Goal: Task Accomplishment & Management: Use online tool/utility

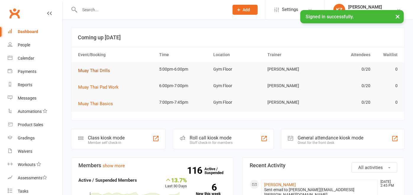
click at [108, 72] on span "Muay Thai Drills" at bounding box center [94, 70] width 32 height 5
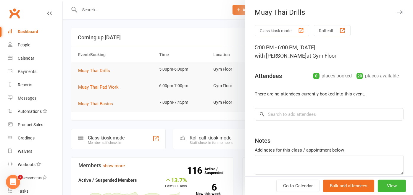
click at [330, 29] on button "Roll call" at bounding box center [332, 30] width 37 height 11
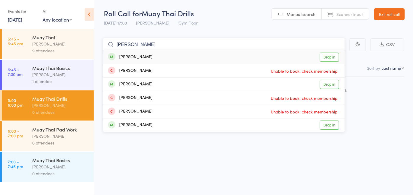
type input "[PERSON_NAME]"
click at [329, 57] on link "Drop in" at bounding box center [329, 57] width 19 height 9
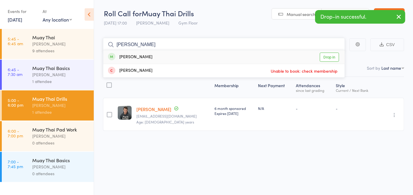
type input "[PERSON_NAME]"
click at [331, 57] on link "Drop in" at bounding box center [329, 57] width 19 height 9
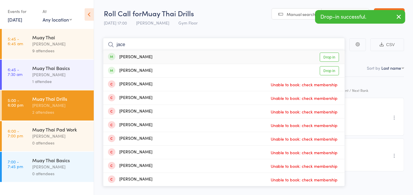
type input "jace"
click at [329, 57] on link "Drop in" at bounding box center [329, 57] width 19 height 9
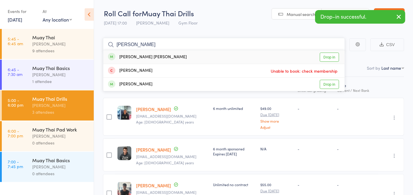
type input "[PERSON_NAME]"
click at [336, 56] on link "Drop in" at bounding box center [329, 57] width 19 height 9
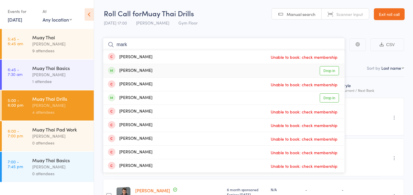
type input "mark"
click at [330, 70] on link "Drop in" at bounding box center [329, 70] width 19 height 9
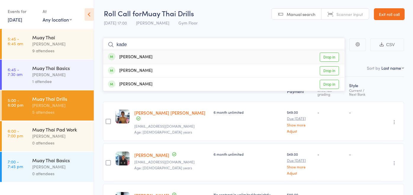
type input "kade"
click at [334, 54] on link "Drop in" at bounding box center [329, 57] width 19 height 9
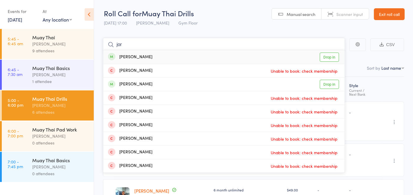
type input "jor"
click at [328, 55] on link "Drop in" at bounding box center [329, 57] width 19 height 9
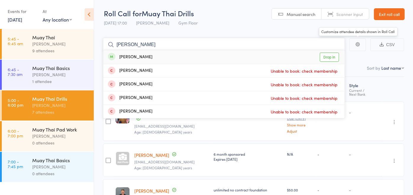
type input "mitch"
click at [335, 57] on link "Drop in" at bounding box center [329, 57] width 19 height 9
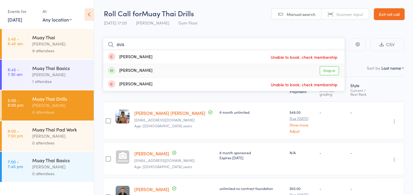
type input "ava"
click at [329, 69] on link "Drop in" at bounding box center [329, 70] width 19 height 9
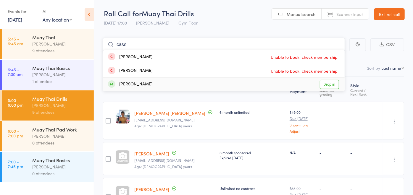
type input "case"
click at [330, 83] on link "Drop in" at bounding box center [329, 84] width 19 height 9
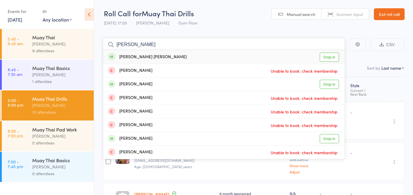
click at [195, 48] on input "cooper" at bounding box center [224, 45] width 242 height 14
type input "cooper"
click at [332, 86] on link "Drop in" at bounding box center [329, 84] width 19 height 9
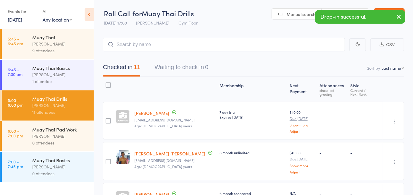
click at [287, 93] on div "Next Payment" at bounding box center [302, 90] width 30 height 20
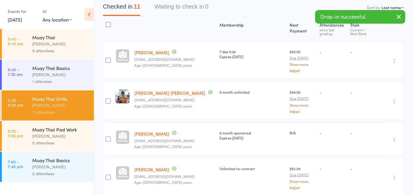
scroll to position [61, 0]
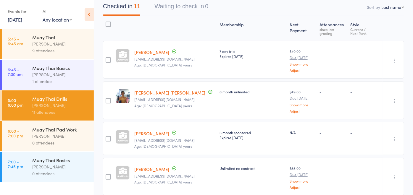
click at [290, 96] on small "Due Aug 20" at bounding box center [302, 98] width 25 height 4
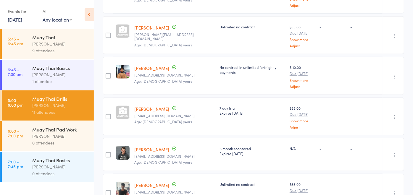
scroll to position [359, 0]
